Goal: Task Accomplishment & Management: Use online tool/utility

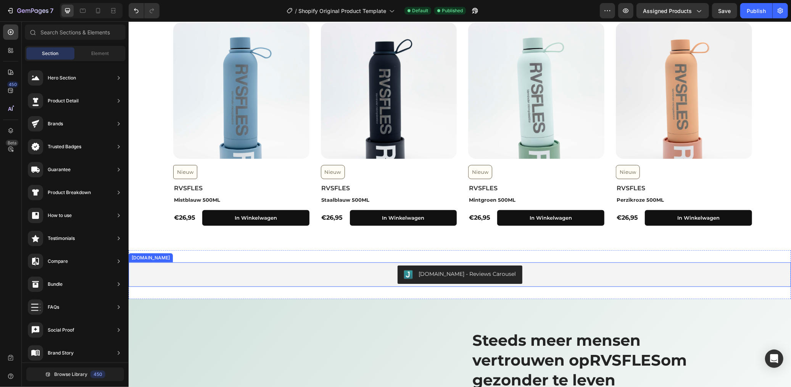
click at [348, 273] on div "[DOMAIN_NAME] - Reviews Carousel" at bounding box center [459, 274] width 657 height 18
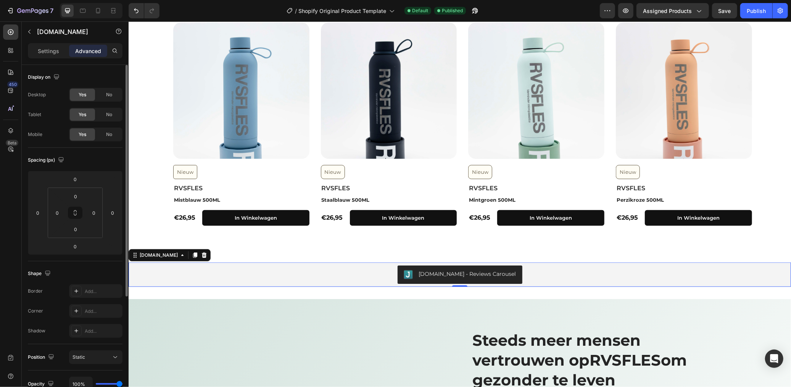
scroll to position [85, 0]
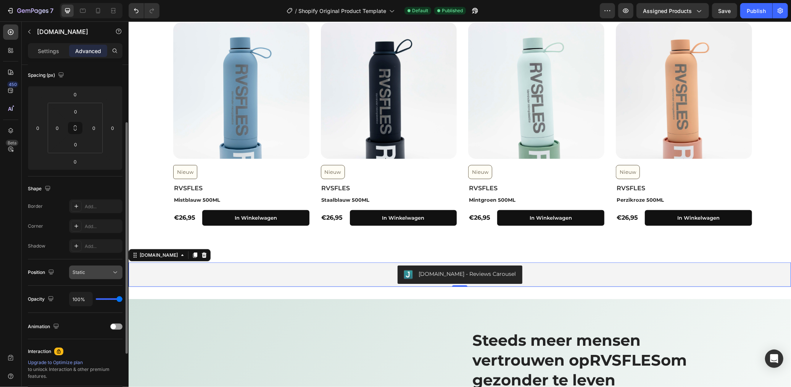
click at [92, 274] on div "Static" at bounding box center [92, 272] width 39 height 7
click at [89, 265] on button "Static" at bounding box center [95, 272] width 53 height 14
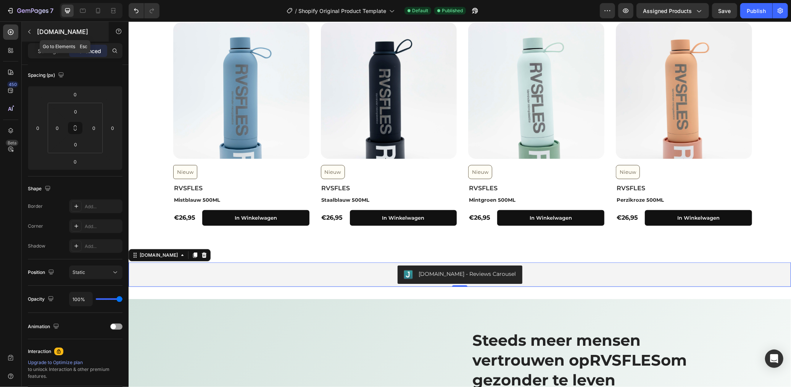
click at [43, 41] on div "[DOMAIN_NAME]" at bounding box center [65, 32] width 87 height 20
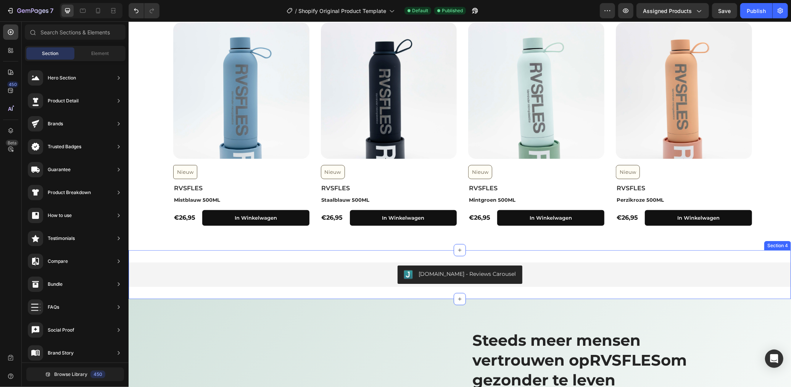
click at [297, 287] on div "[DOMAIN_NAME] - Reviews Carousel [DOMAIN_NAME] Section 4" at bounding box center [459, 274] width 663 height 49
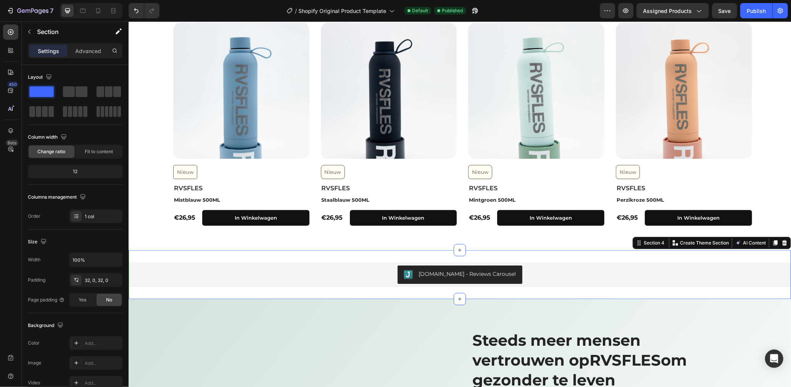
click at [188, 253] on div "[DOMAIN_NAME] - Reviews Carousel [DOMAIN_NAME] Section 4 You can create reusabl…" at bounding box center [459, 274] width 663 height 49
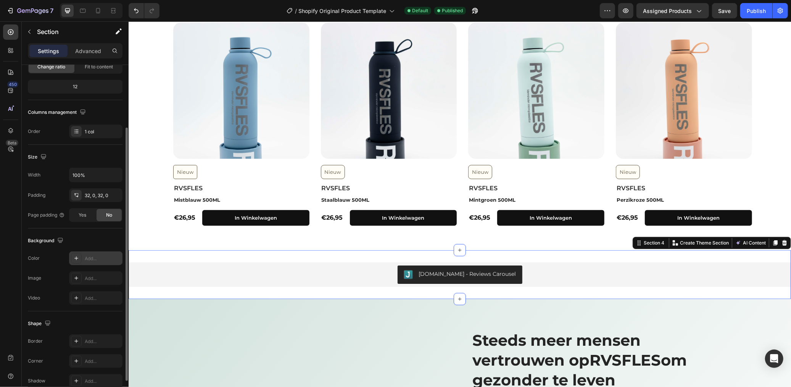
click at [100, 260] on div "Add..." at bounding box center [103, 258] width 36 height 7
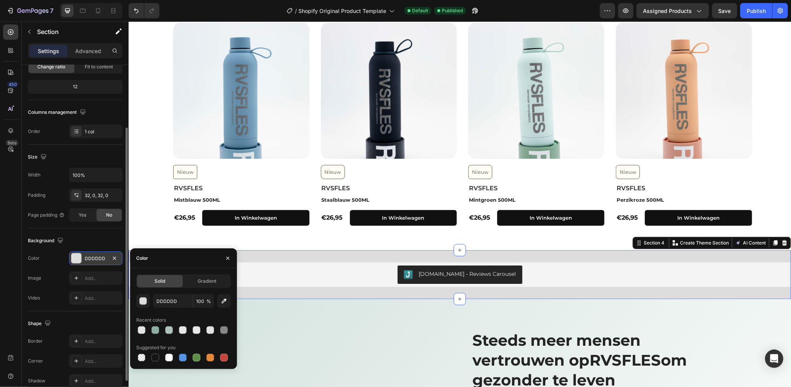
click at [203, 329] on div at bounding box center [183, 329] width 95 height 11
click at [209, 329] on div at bounding box center [211, 330] width 8 height 8
click at [200, 329] on div at bounding box center [197, 330] width 8 height 8
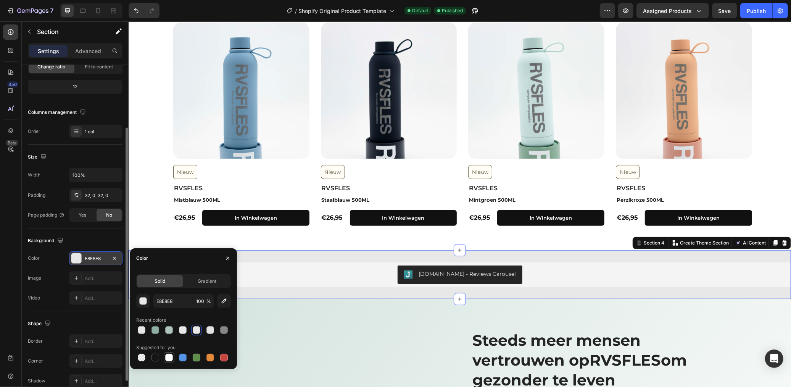
click at [167, 355] on div at bounding box center [169, 358] width 8 height 8
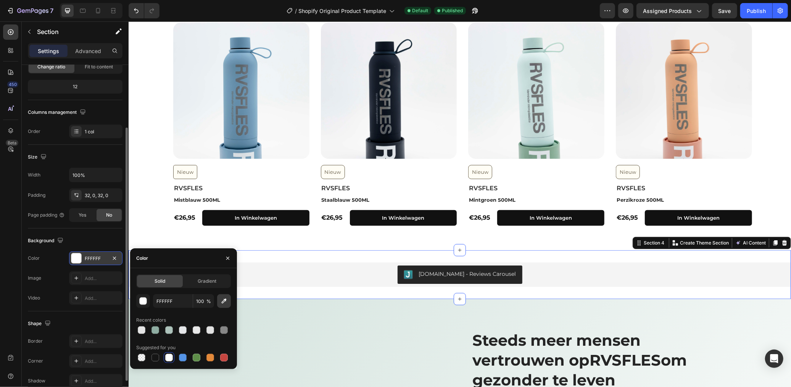
click at [223, 303] on icon "button" at bounding box center [224, 301] width 8 height 8
type input "F4F4F4"
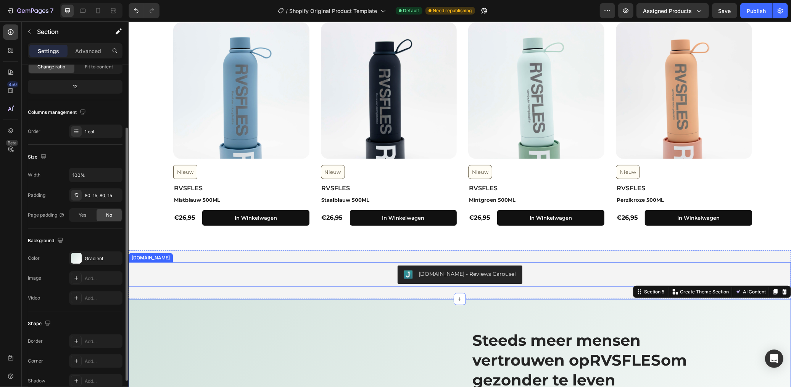
click at [265, 272] on div "[DOMAIN_NAME] - Reviews Carousel" at bounding box center [459, 274] width 657 height 18
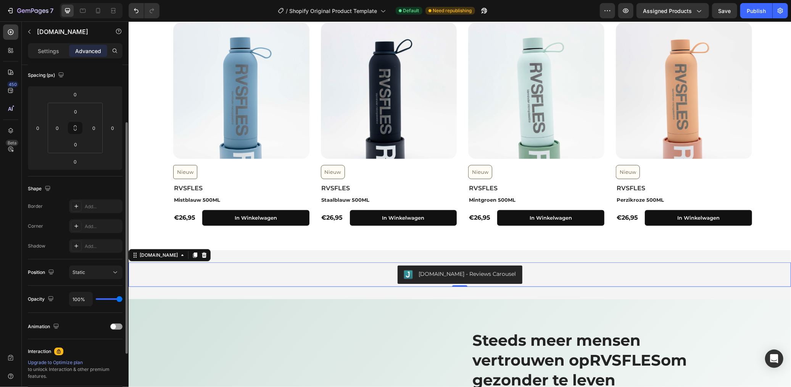
scroll to position [0, 0]
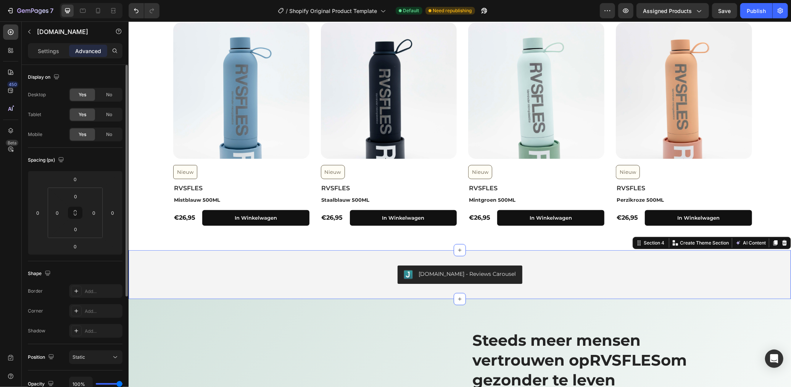
click at [243, 289] on div "[DOMAIN_NAME] - Reviews Carousel [DOMAIN_NAME] Section 4 You can create reusabl…" at bounding box center [459, 274] width 663 height 49
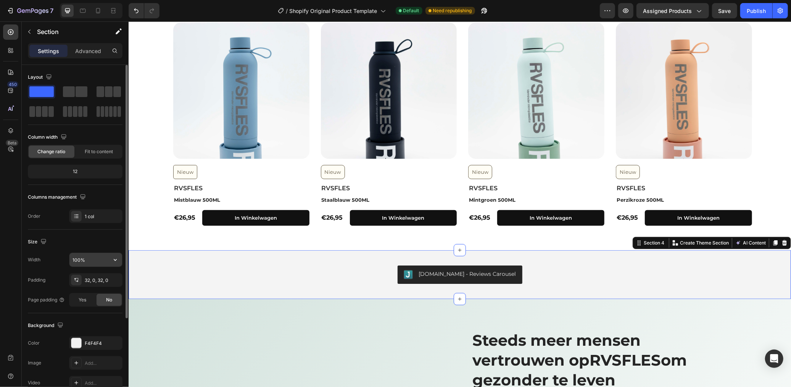
click at [97, 257] on input "100%" at bounding box center [95, 260] width 53 height 14
click at [113, 259] on icon "button" at bounding box center [115, 260] width 8 height 8
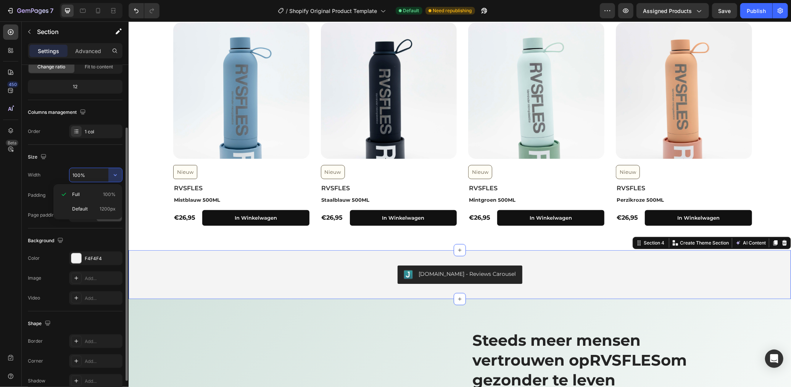
scroll to position [122, 0]
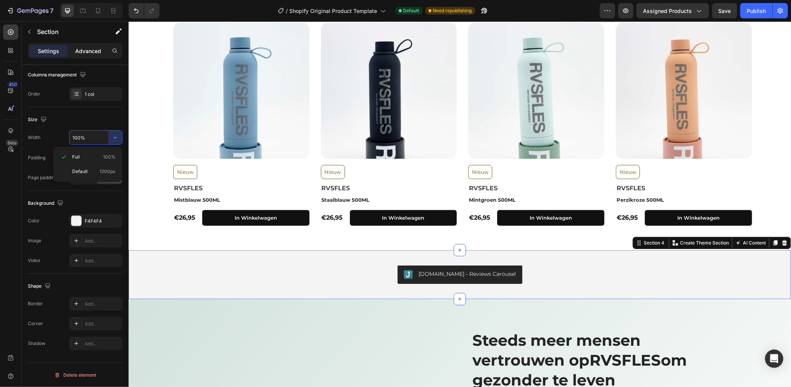
click at [88, 47] on p "Advanced" at bounding box center [88, 51] width 26 height 8
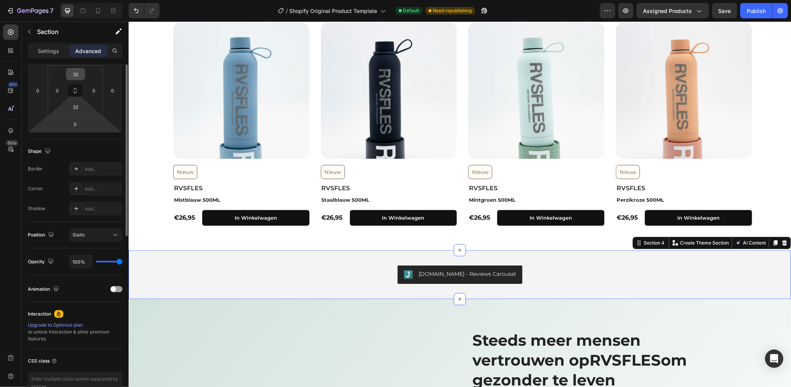
scroll to position [0, 0]
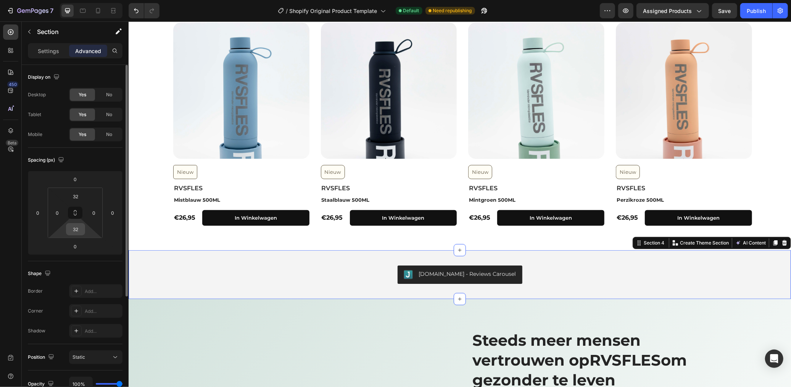
click at [81, 226] on input "32" at bounding box center [75, 228] width 15 height 11
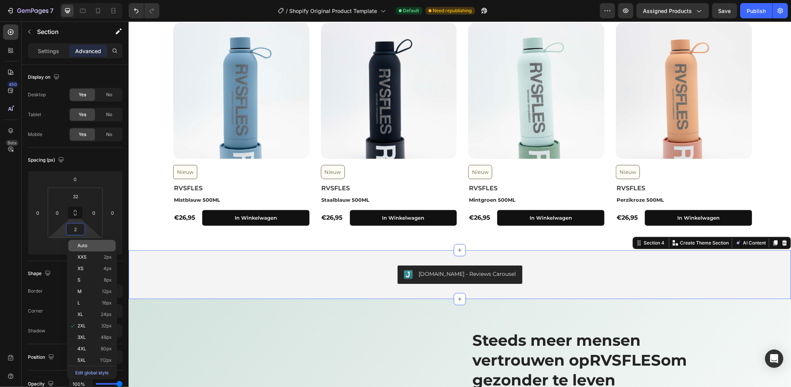
click at [94, 247] on p "Auto" at bounding box center [94, 245] width 34 height 5
type input "Auto"
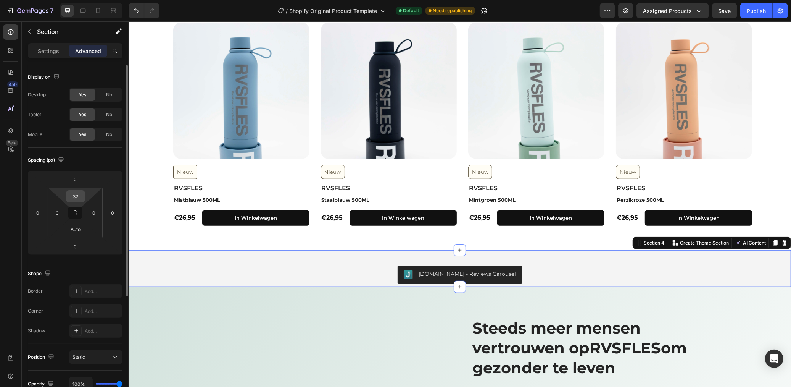
click at [84, 195] on div "32" at bounding box center [75, 196] width 19 height 12
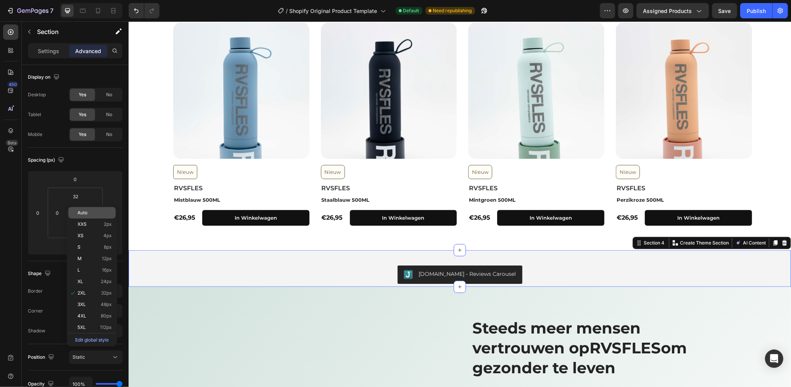
click at [92, 211] on p "Auto" at bounding box center [94, 212] width 34 height 5
type input "Auto"
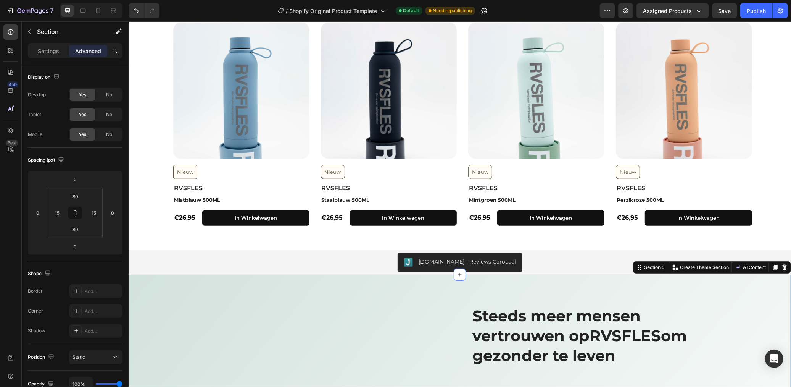
click at [728, 21] on div "7 / Shopify Original Product Template Default Need republishing Preview Assigne…" at bounding box center [395, 11] width 791 height 22
click at [728, 20] on div "7 / Shopify Original Product Template Default Need republishing Preview Assigne…" at bounding box center [395, 11] width 791 height 22
click at [730, 16] on button "Save" at bounding box center [724, 10] width 25 height 15
click at [744, 11] on button "Publish" at bounding box center [757, 10] width 32 height 15
